Goal: Information Seeking & Learning: Learn about a topic

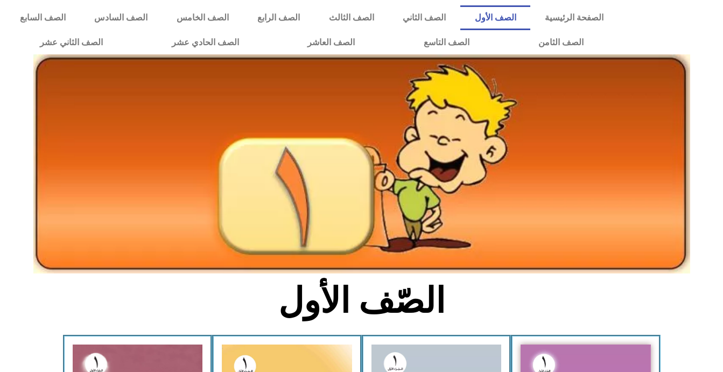
click at [578, 160] on img at bounding box center [361, 163] width 657 height 219
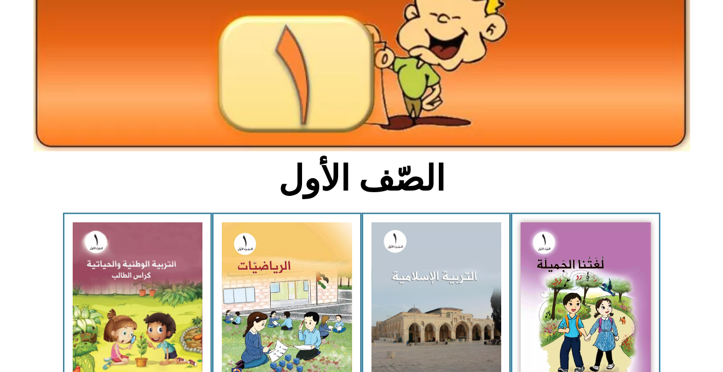
scroll to position [151, 0]
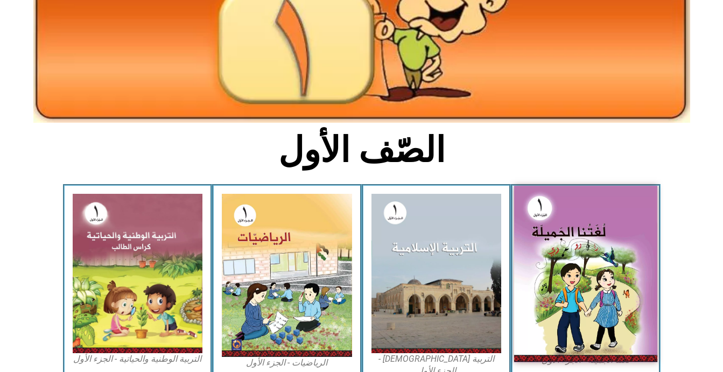
click at [559, 273] on img at bounding box center [585, 274] width 143 height 177
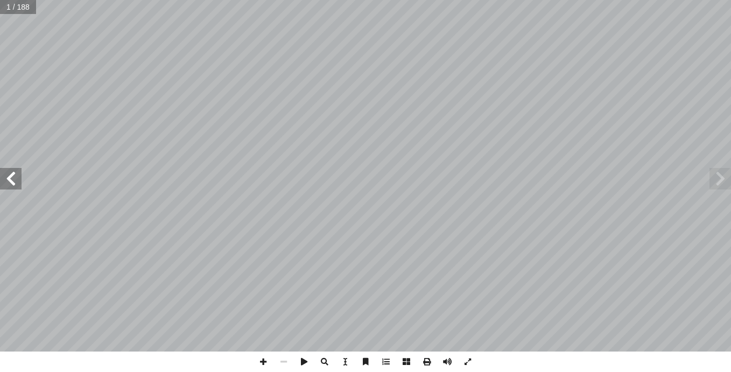
click at [12, 181] on span at bounding box center [11, 179] width 22 height 22
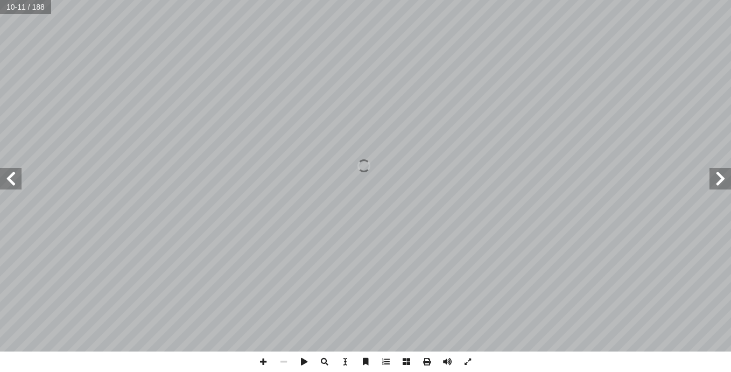
click at [12, 181] on span at bounding box center [11, 179] width 22 height 22
click at [715, 178] on span at bounding box center [720, 179] width 22 height 22
click at [263, 361] on span at bounding box center [263, 361] width 20 height 20
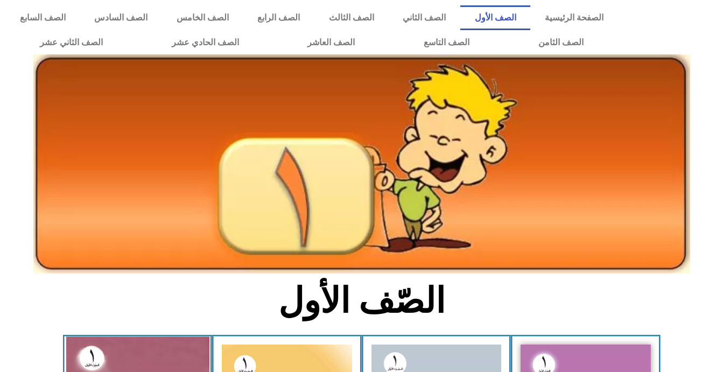
scroll to position [151, 0]
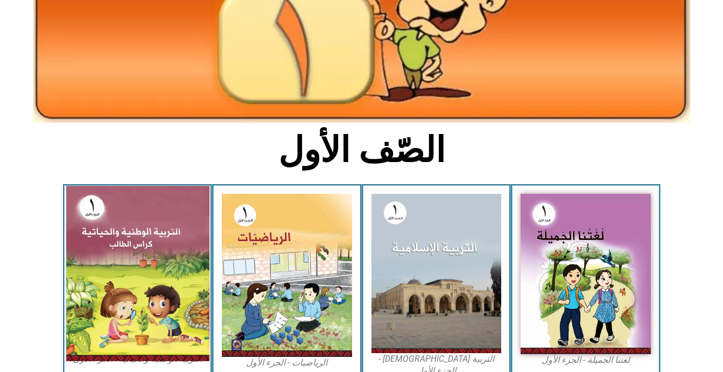
click at [143, 255] on img at bounding box center [137, 273] width 143 height 175
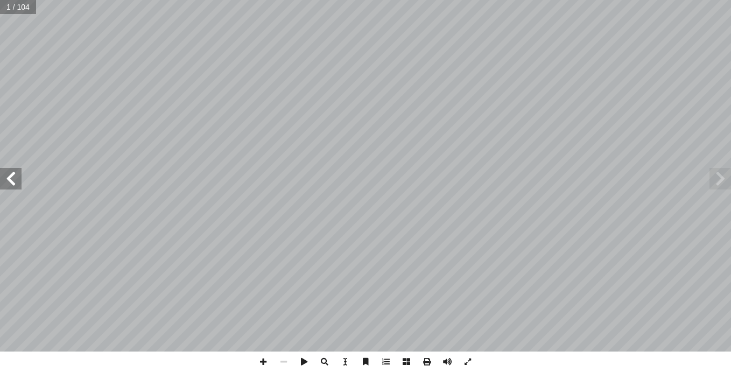
click at [11, 179] on span at bounding box center [11, 179] width 22 height 22
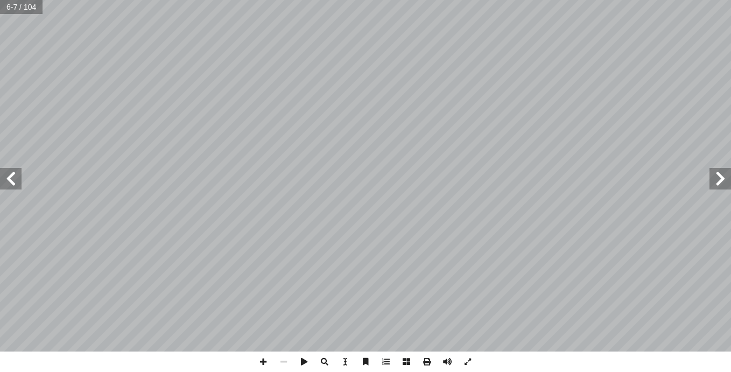
click at [11, 179] on span at bounding box center [11, 179] width 22 height 22
click at [719, 180] on span at bounding box center [720, 179] width 22 height 22
click at [266, 357] on span at bounding box center [263, 361] width 20 height 20
click at [18, 170] on span at bounding box center [11, 179] width 22 height 22
click at [12, 172] on span at bounding box center [11, 179] width 22 height 22
